Goal: Transaction & Acquisition: Download file/media

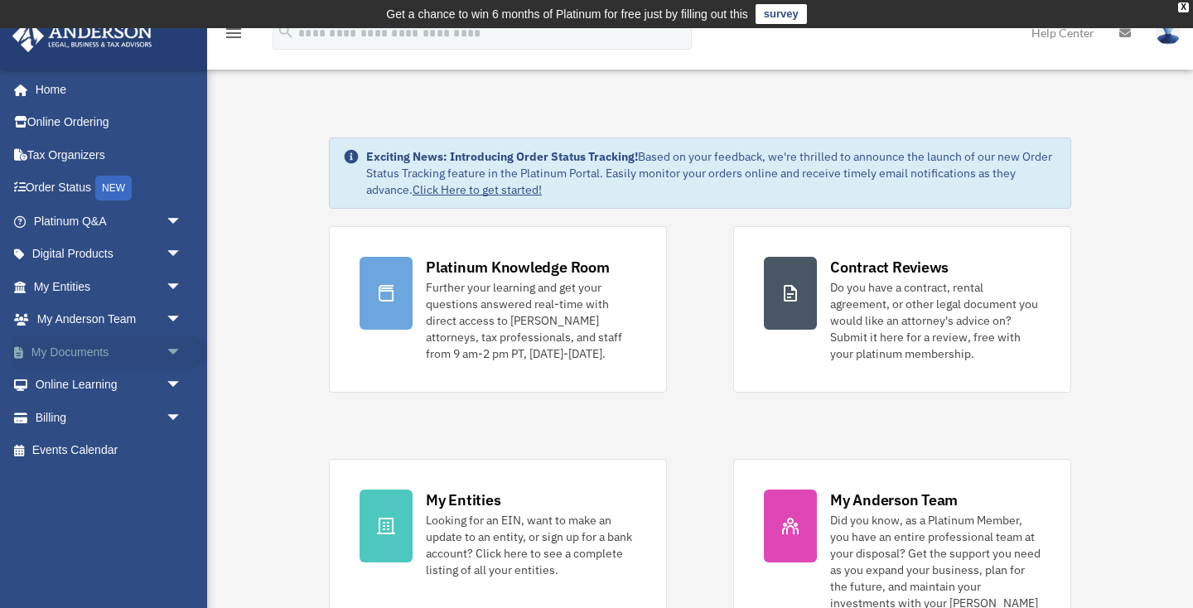
click at [53, 359] on link "My Documents arrow_drop_down" at bounding box center [109, 351] width 195 height 33
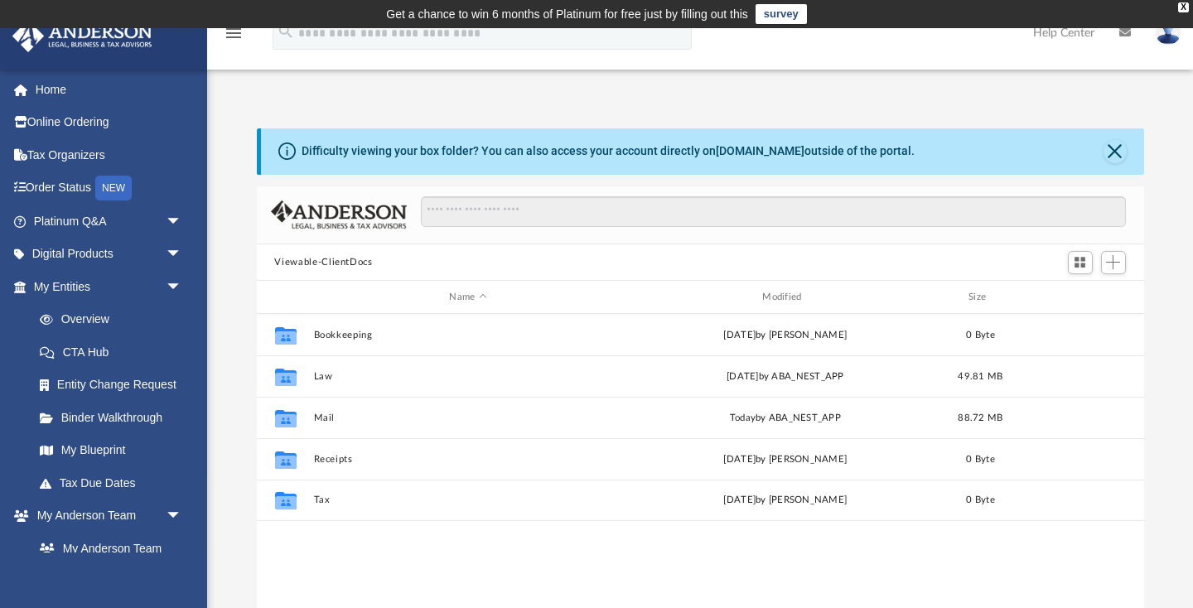
scroll to position [376, 887]
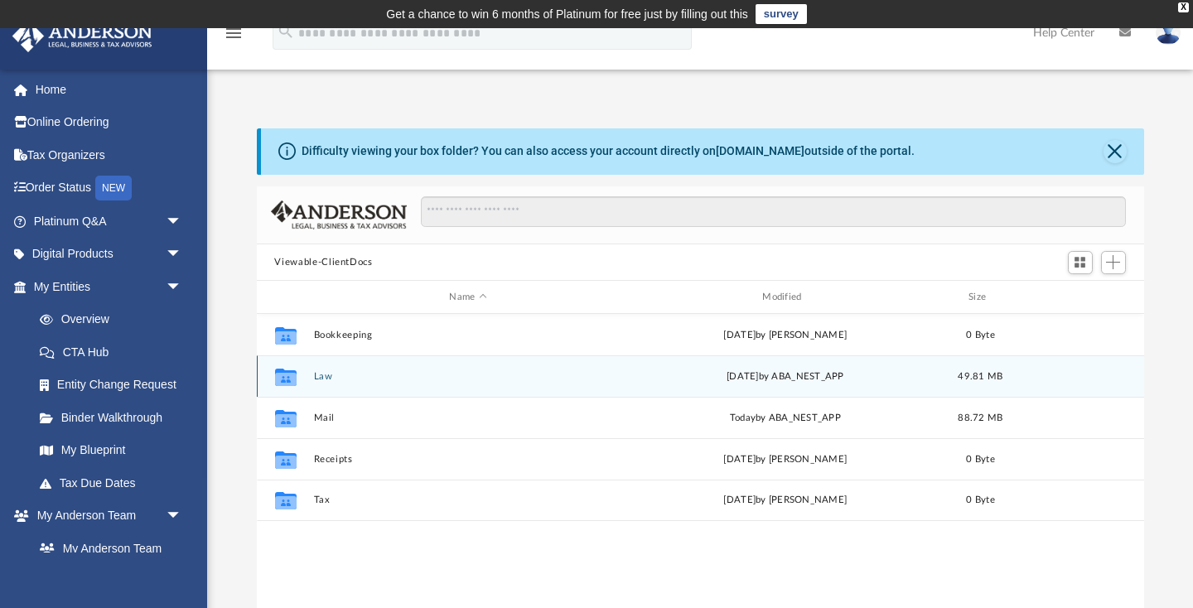
click at [320, 377] on button "Law" at bounding box center [468, 376] width 310 height 11
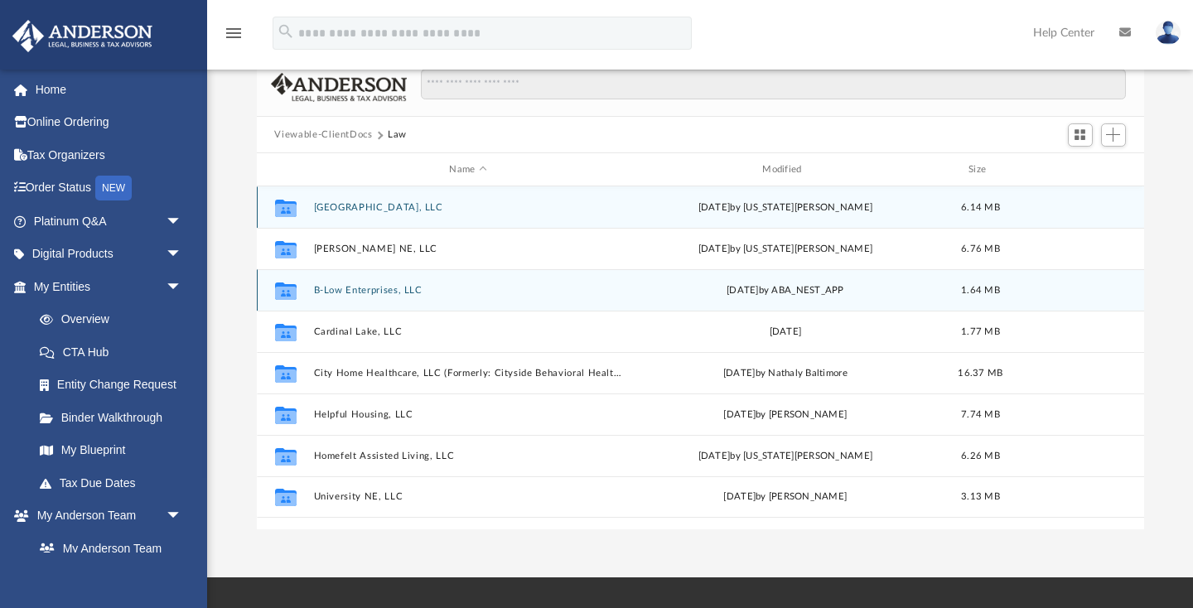
scroll to position [128, 0]
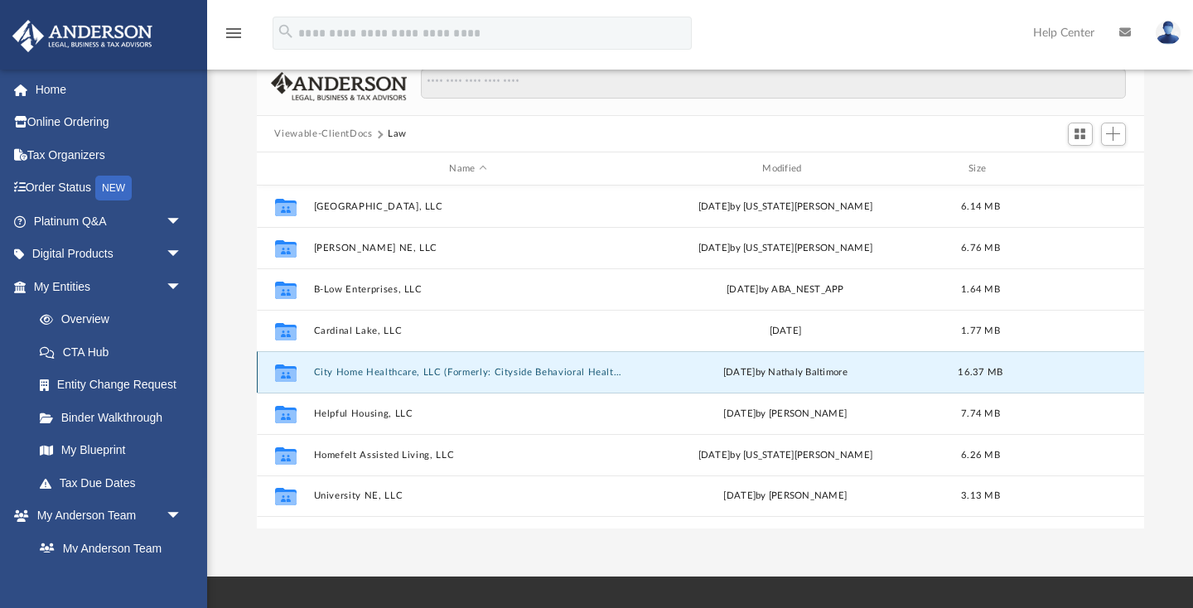
click at [389, 374] on button "City Home Healthcare, LLC (Formerly: Cityside Behavioral Health, LLC ) (Formerl…" at bounding box center [468, 372] width 310 height 11
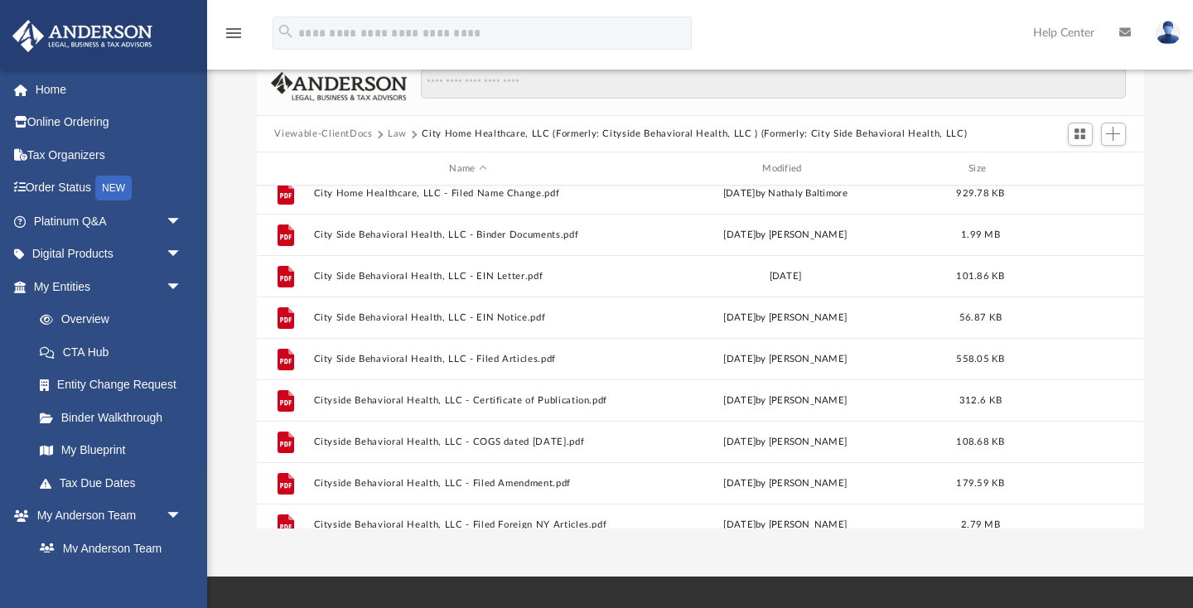
scroll to position [249, 0]
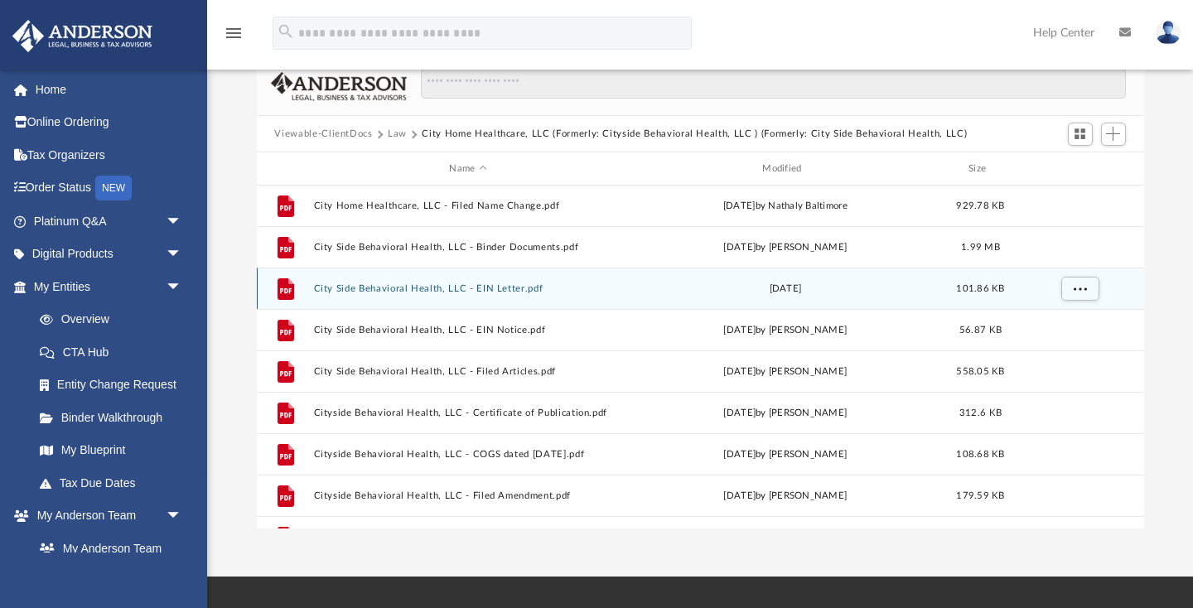
click at [468, 283] on button "City Side Behavioral Health, LLC - EIN Letter.pdf" at bounding box center [468, 288] width 310 height 11
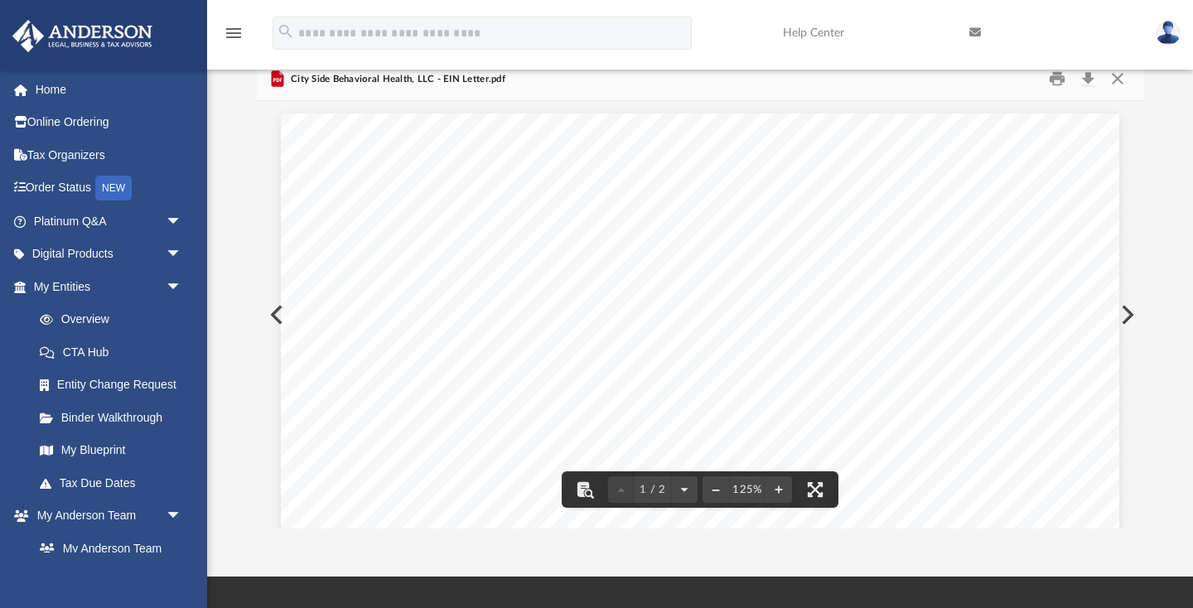
drag, startPoint x: 915, startPoint y: 274, endPoint x: 827, endPoint y: 273, distance: 87.8
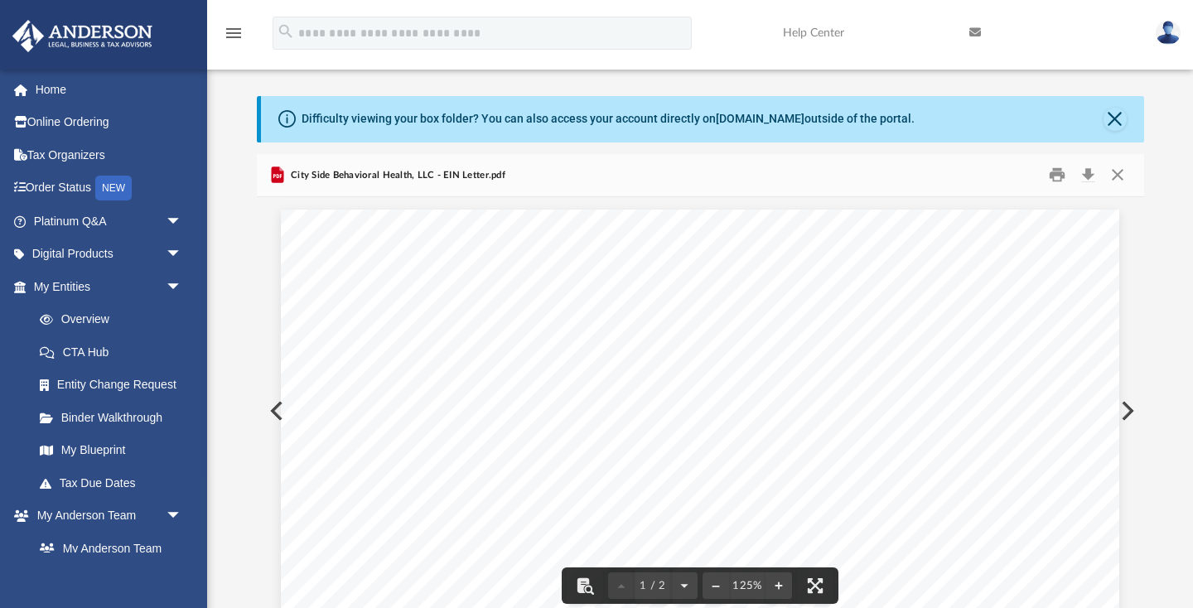
scroll to position [0, 0]
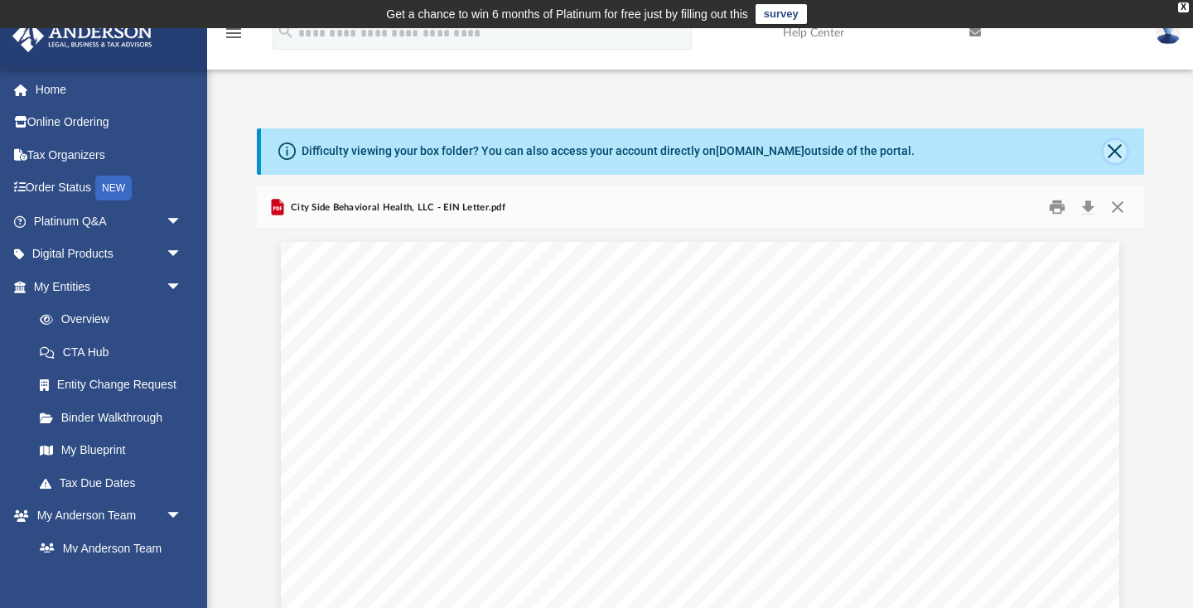
click at [1113, 150] on button "Close" at bounding box center [1114, 151] width 23 height 23
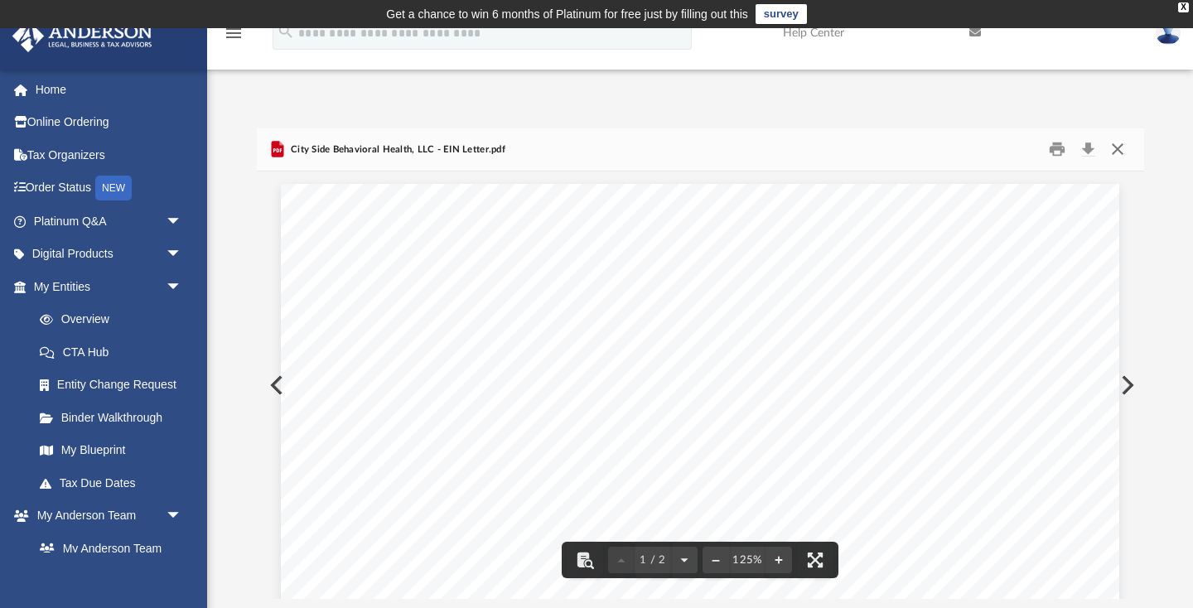
click at [1120, 150] on button "Close" at bounding box center [1118, 150] width 30 height 26
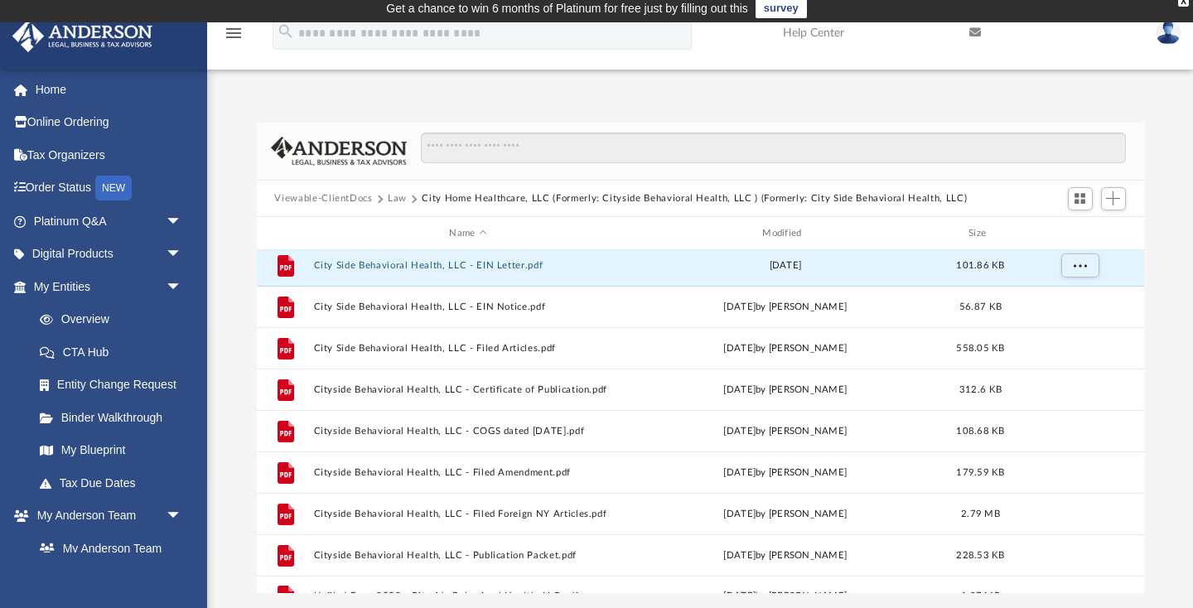
scroll to position [360, 0]
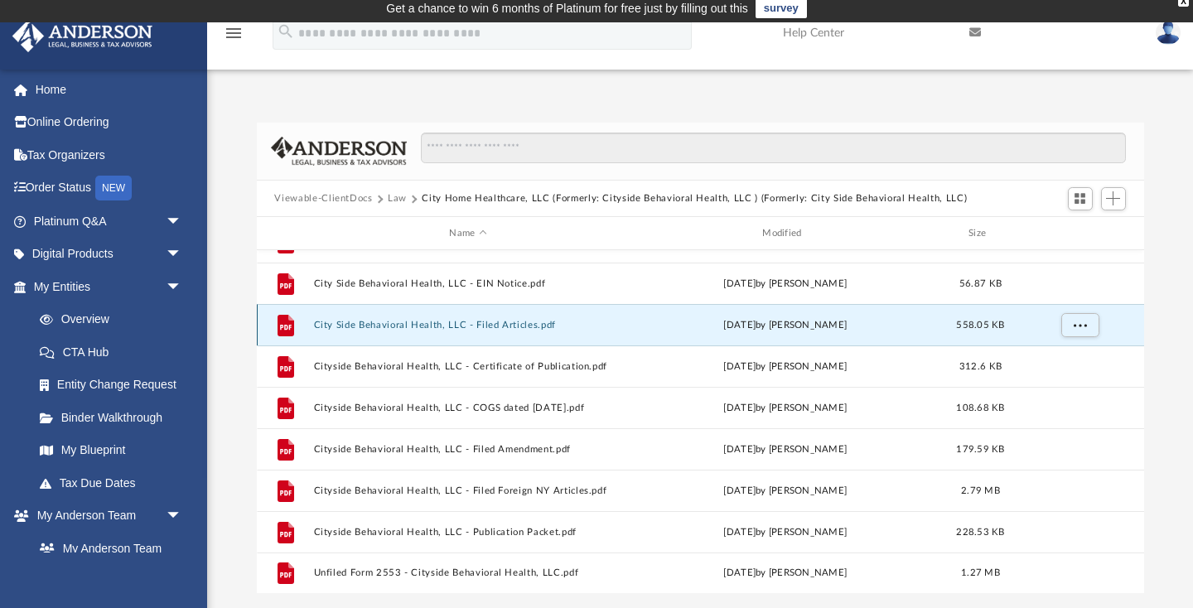
click at [495, 321] on button "City Side Behavioral Health, LLC - Filed Articles.pdf" at bounding box center [468, 325] width 310 height 11
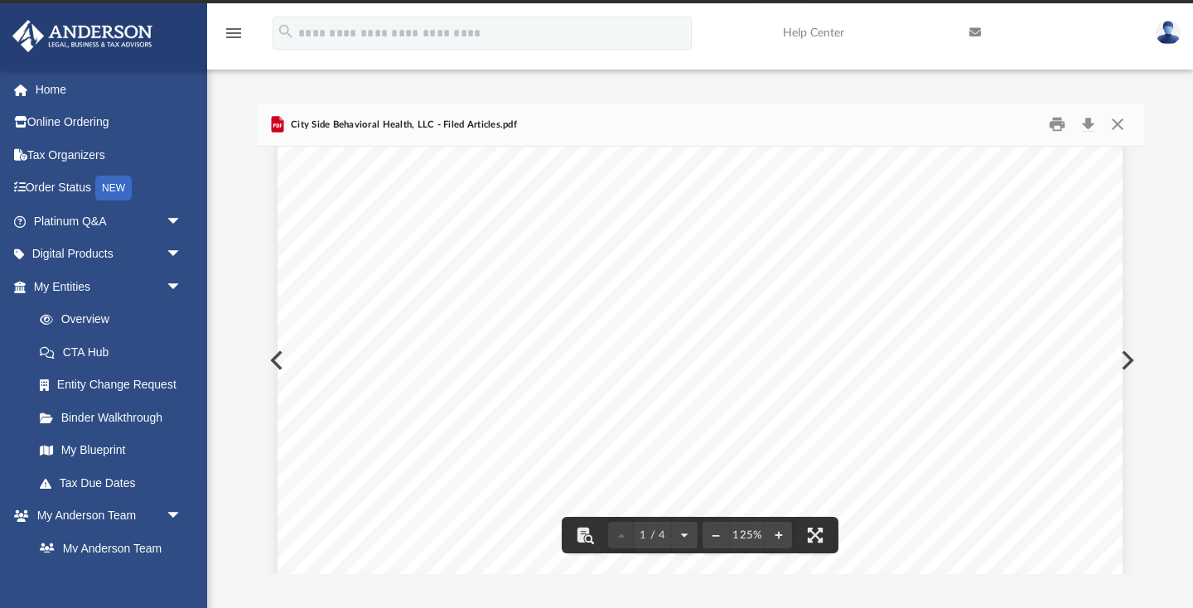
scroll to position [0, 0]
